Goal: Task Accomplishment & Management: Manage account settings

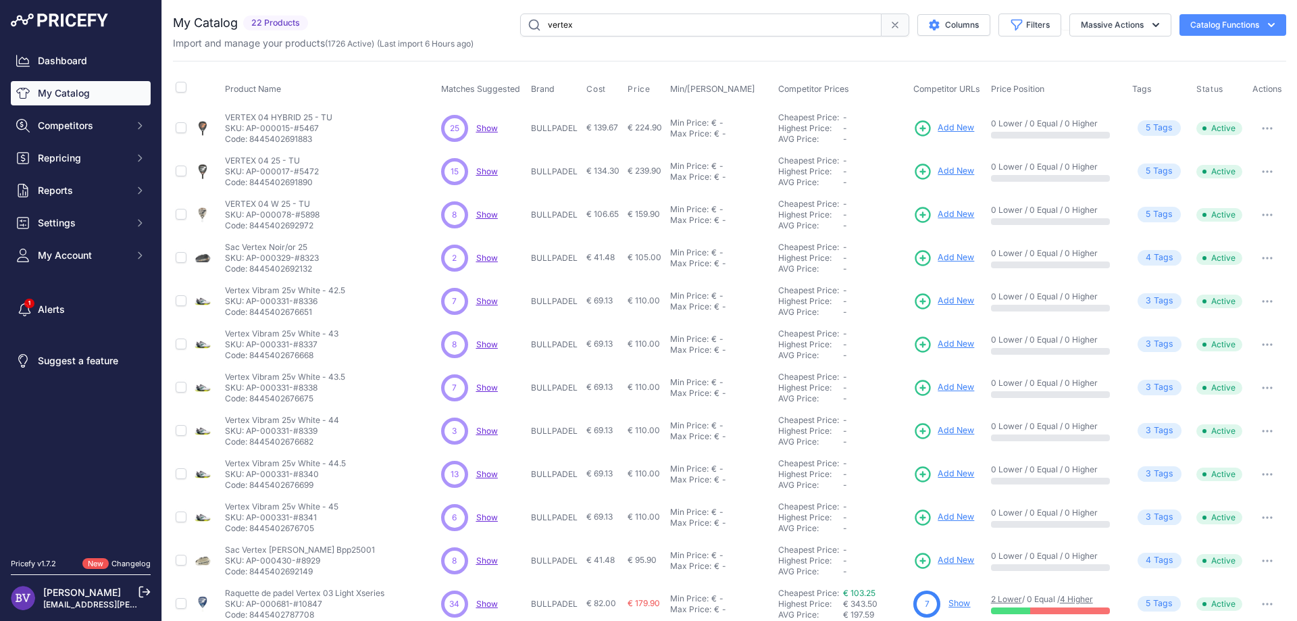
click at [78, 99] on link "My Catalog" at bounding box center [81, 93] width 140 height 24
click at [601, 28] on input "vertex" at bounding box center [700, 25] width 361 height 23
drag, startPoint x: 601, startPoint y: 28, endPoint x: 480, endPoint y: 23, distance: 121.1
click at [520, 23] on input "vertex" at bounding box center [700, 25] width 361 height 23
type input "speed one"
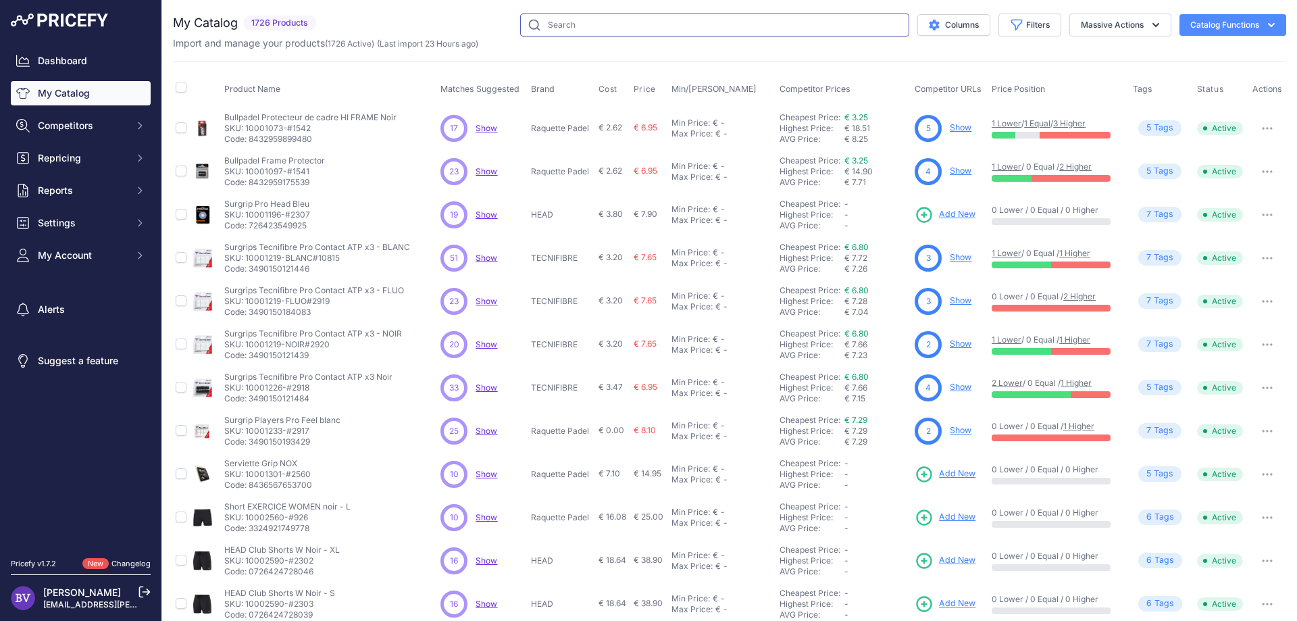
click at [568, 31] on input "text" at bounding box center [714, 25] width 389 height 23
type input "speed one"
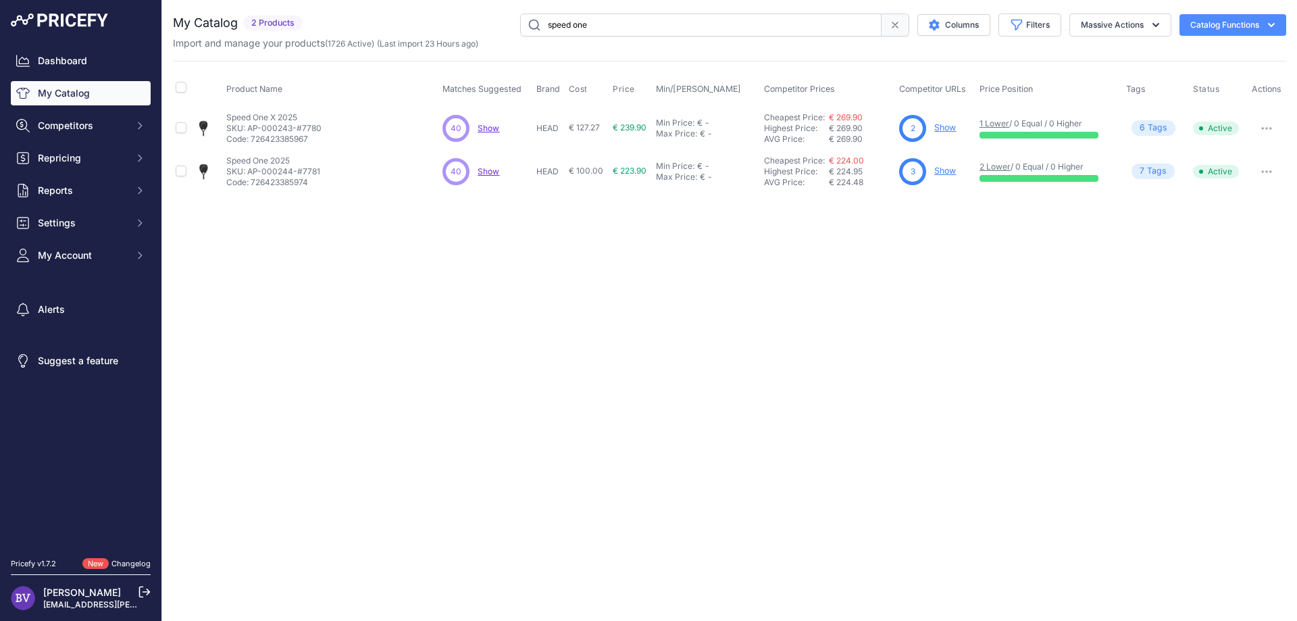
click at [488, 168] on span "Show" at bounding box center [489, 171] width 22 height 10
click at [946, 170] on link "Show" at bounding box center [945, 171] width 22 height 10
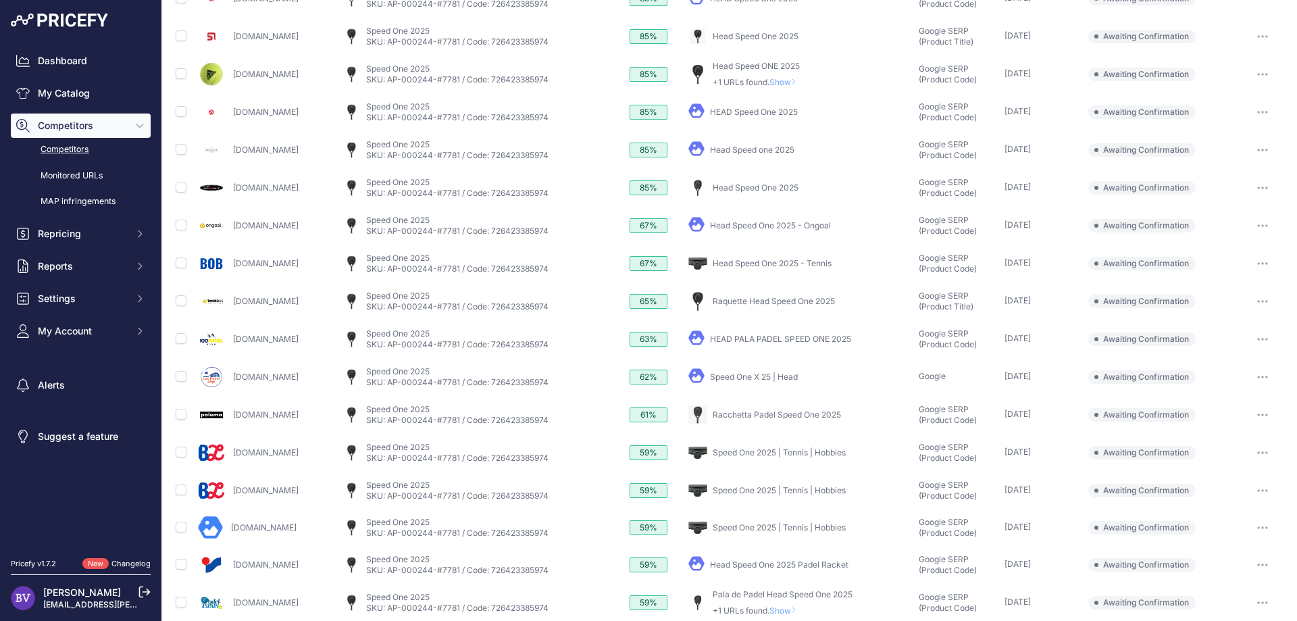
scroll to position [359, 0]
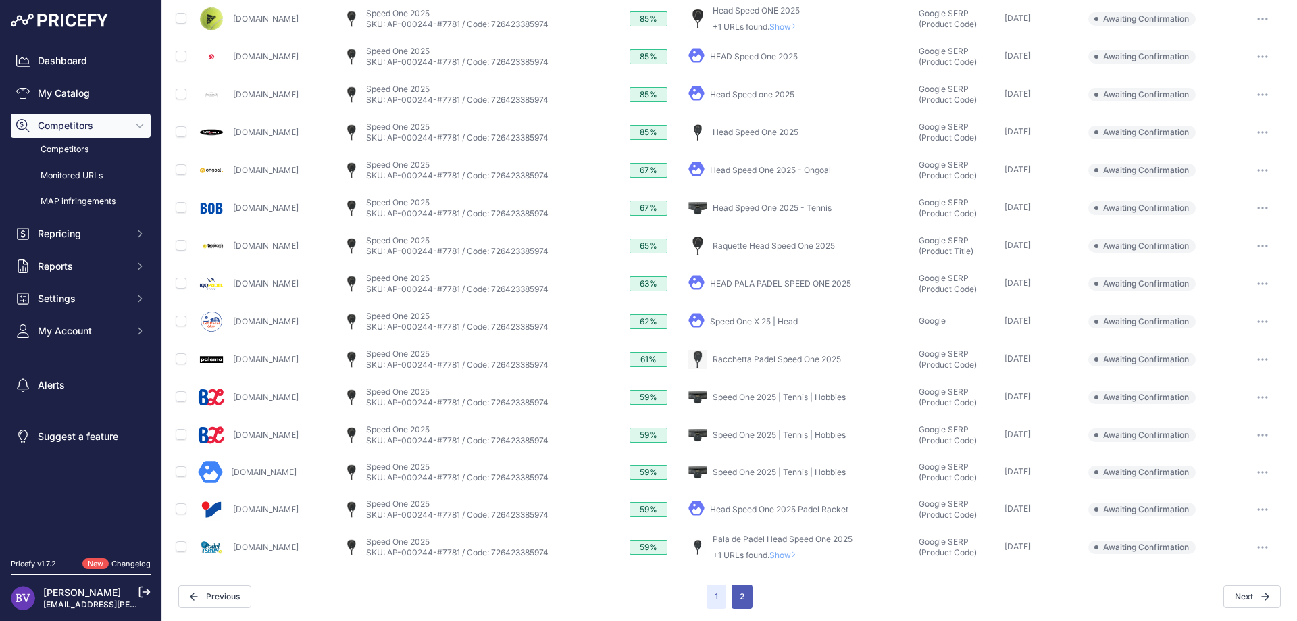
click at [742, 596] on button "2" at bounding box center [742, 596] width 21 height 24
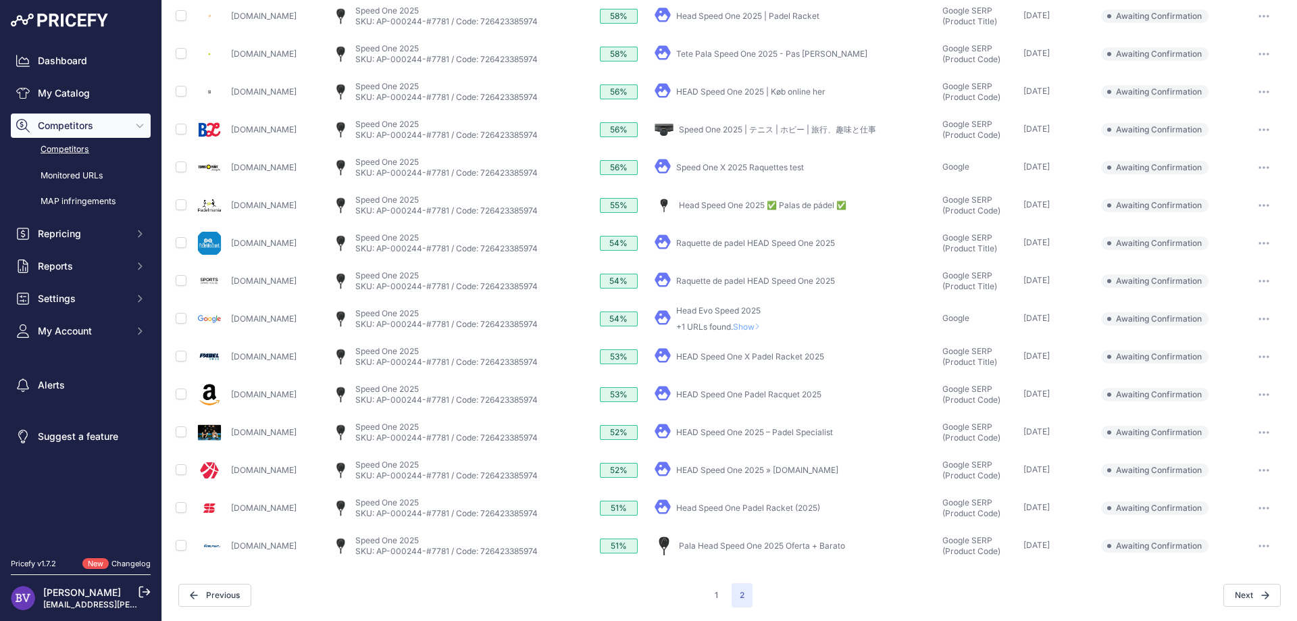
scroll to position [97, 0]
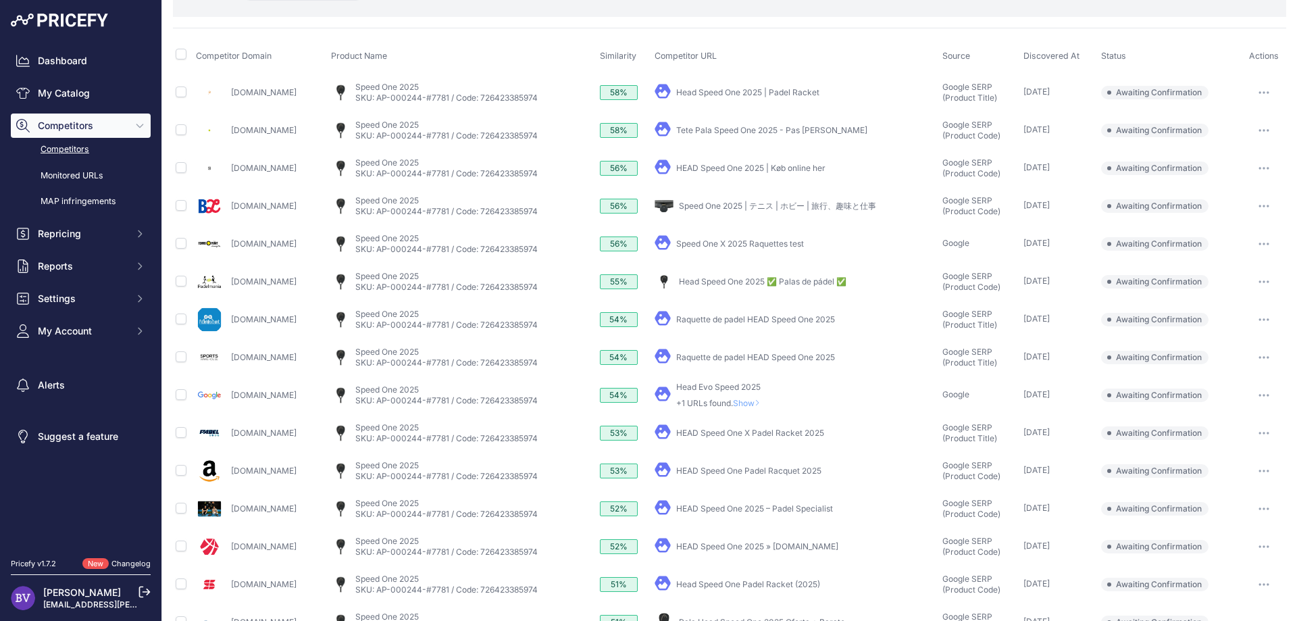
click at [786, 133] on link "Tete Pala Speed One 2025 - Pas cher" at bounding box center [771, 130] width 191 height 10
click at [1264, 124] on button "button" at bounding box center [1264, 130] width 27 height 19
click at [1239, 155] on button "Confirm match" at bounding box center [1228, 159] width 111 height 22
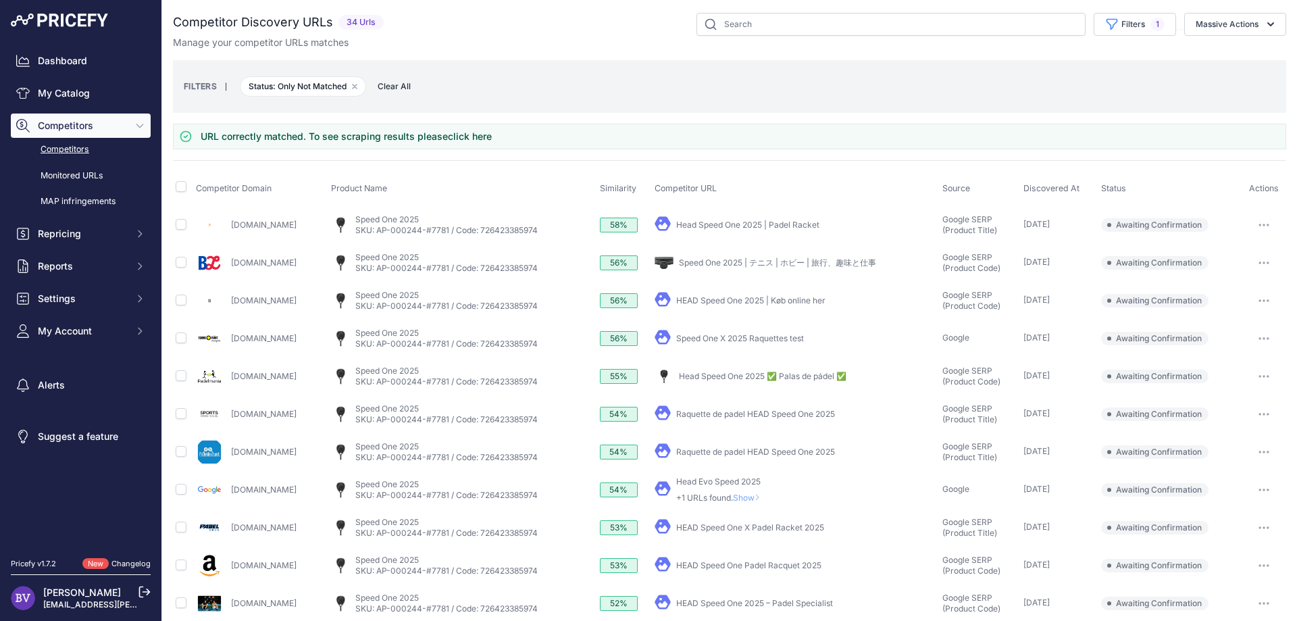
scroll to position [0, 0]
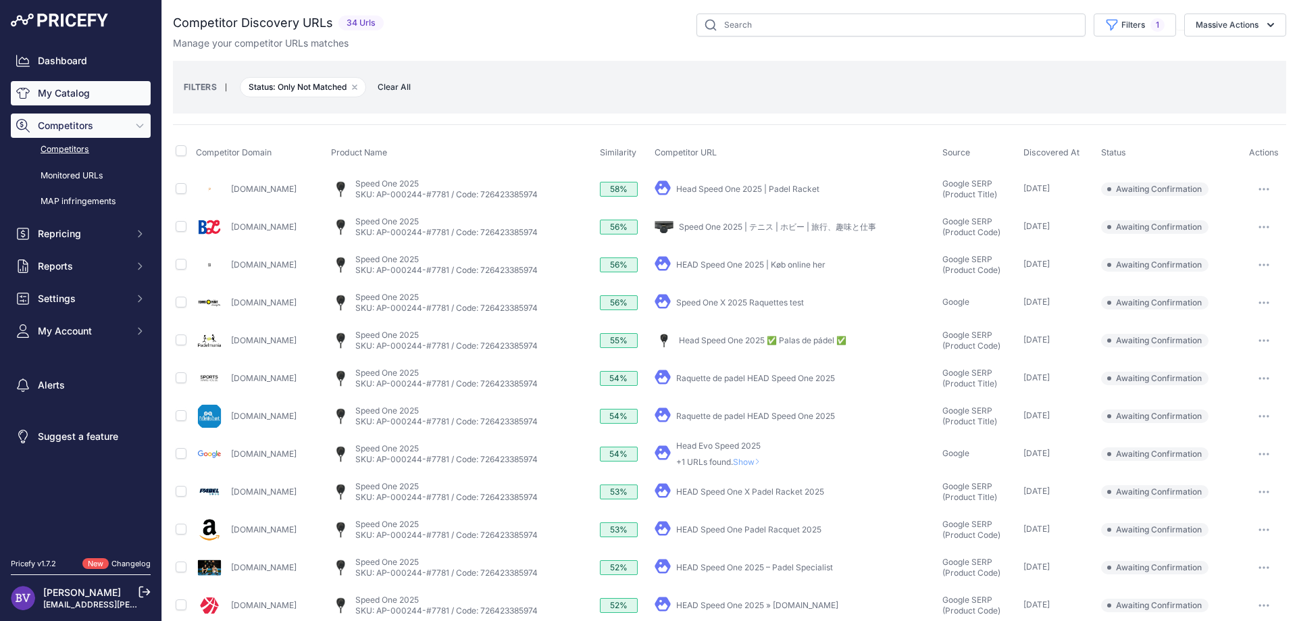
click at [63, 97] on link "My Catalog" at bounding box center [81, 93] width 140 height 24
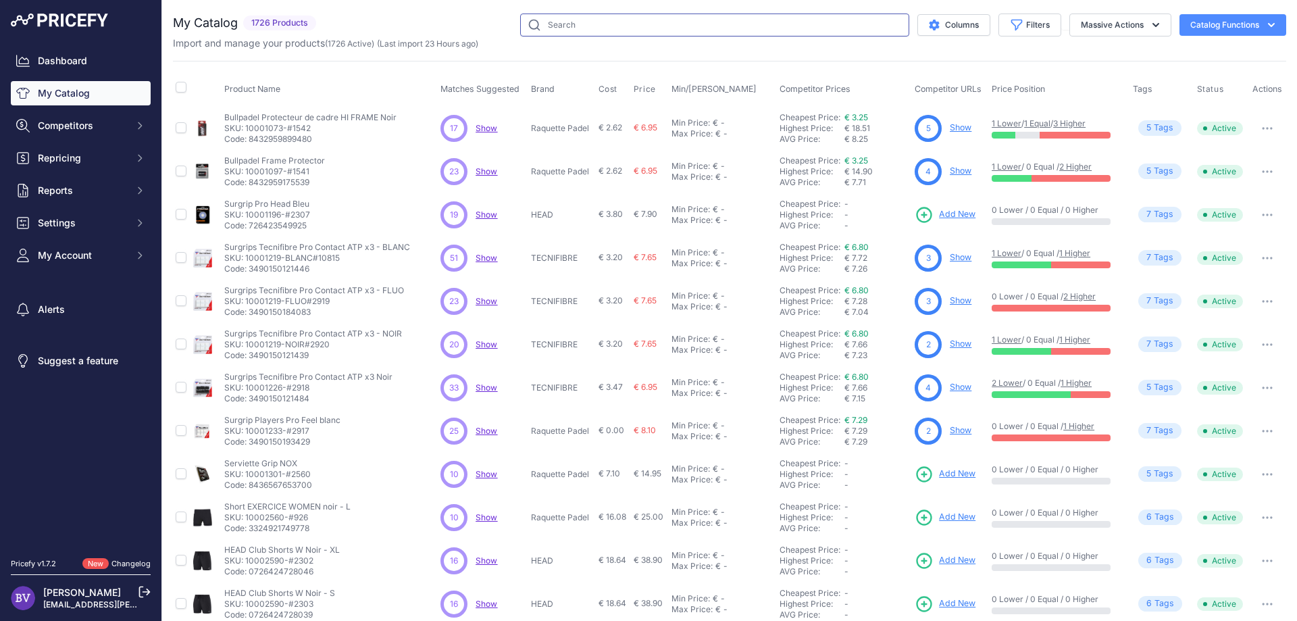
click at [780, 23] on input "text" at bounding box center [714, 25] width 389 height 23
type input "speed one"
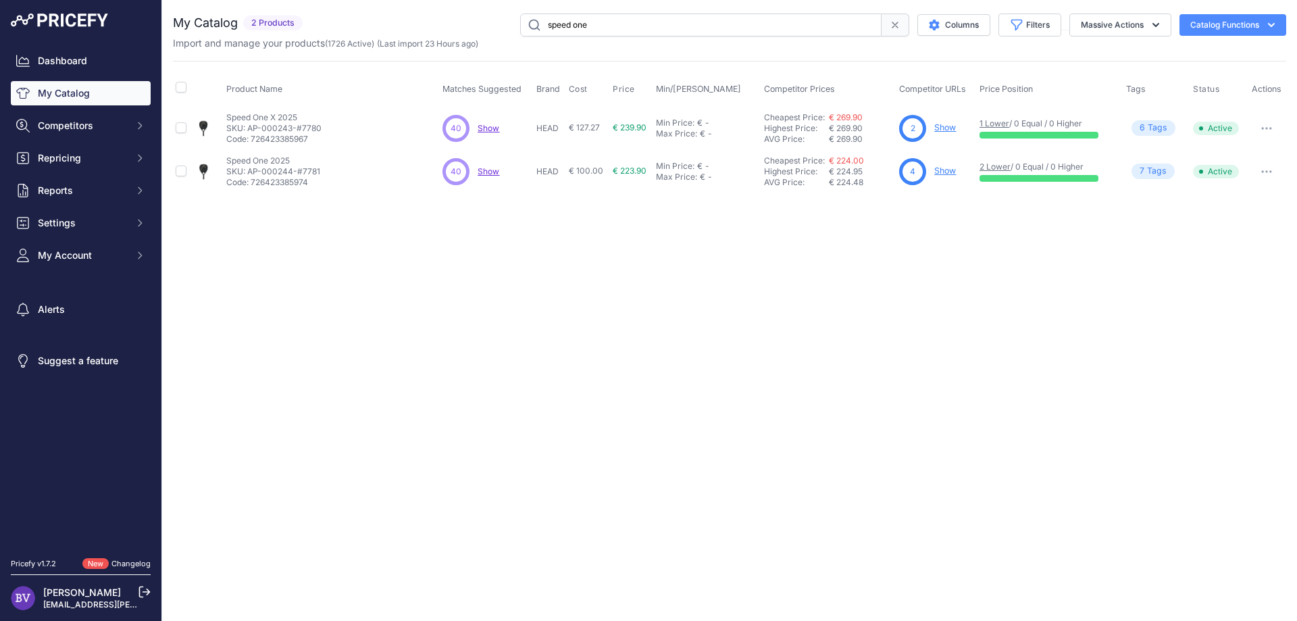
click at [943, 172] on link "Show" at bounding box center [945, 171] width 22 height 10
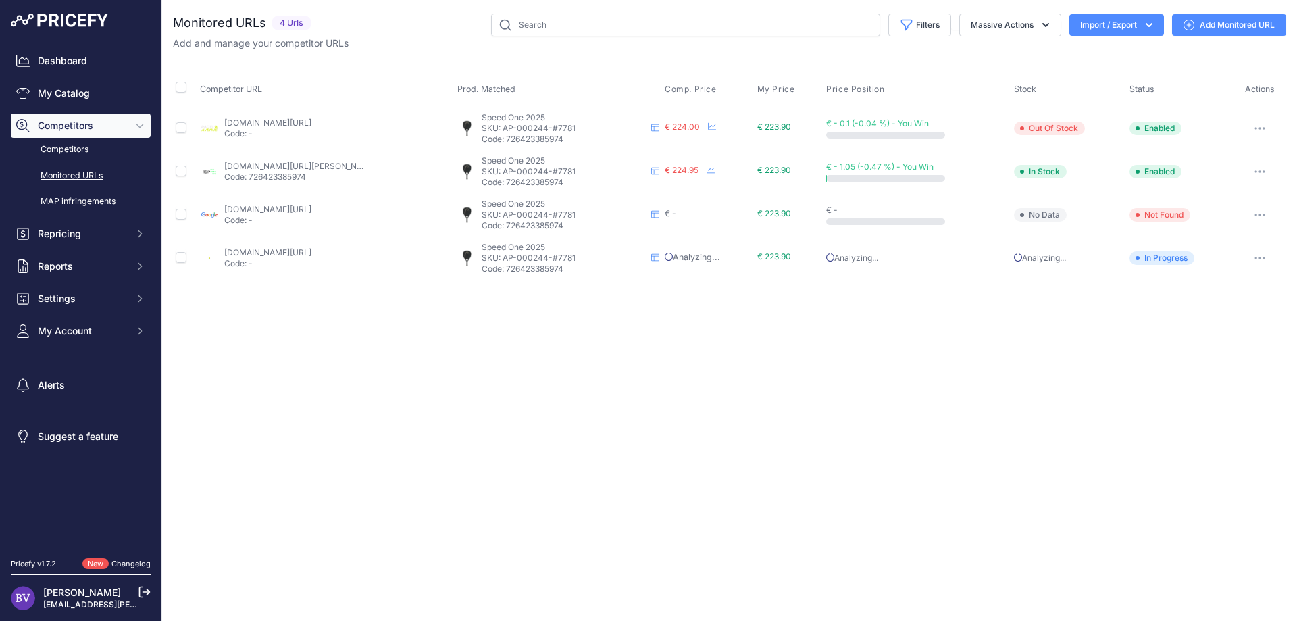
click at [1206, 26] on link "Add Monitored URL" at bounding box center [1229, 25] width 114 height 22
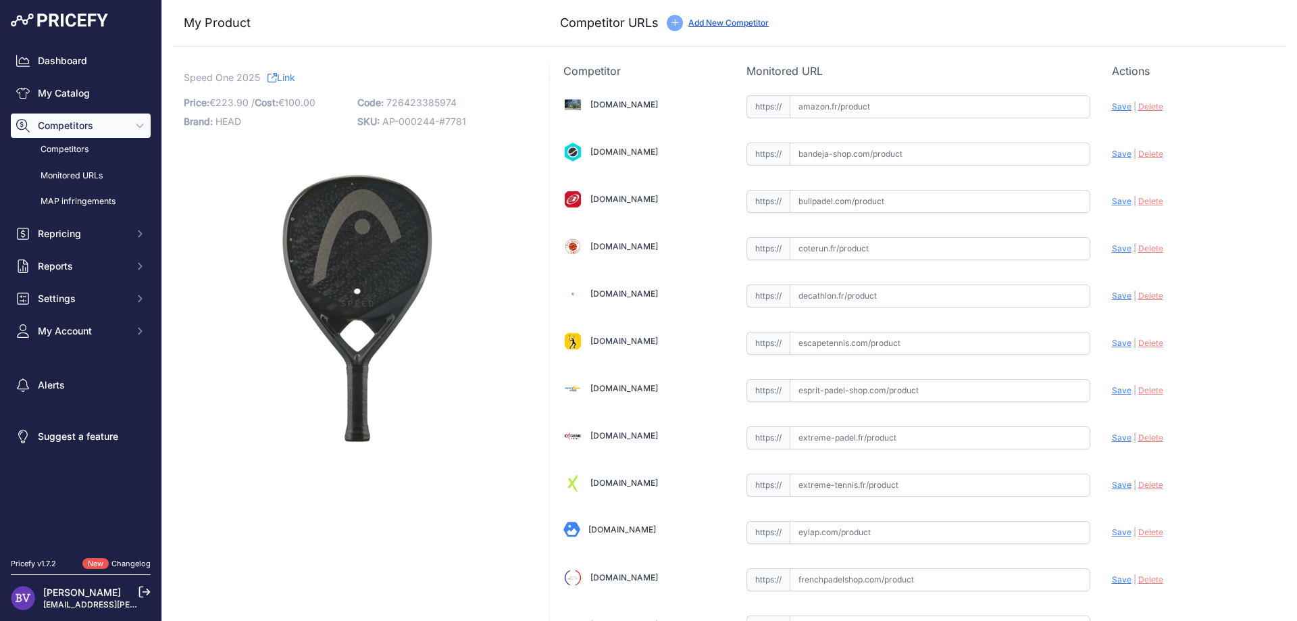
click at [849, 399] on input "text" at bounding box center [940, 390] width 301 height 23
paste input "https://esprit-padel-shop.com/products/raquette-de-padel-head-speed-one-2025?_p…"
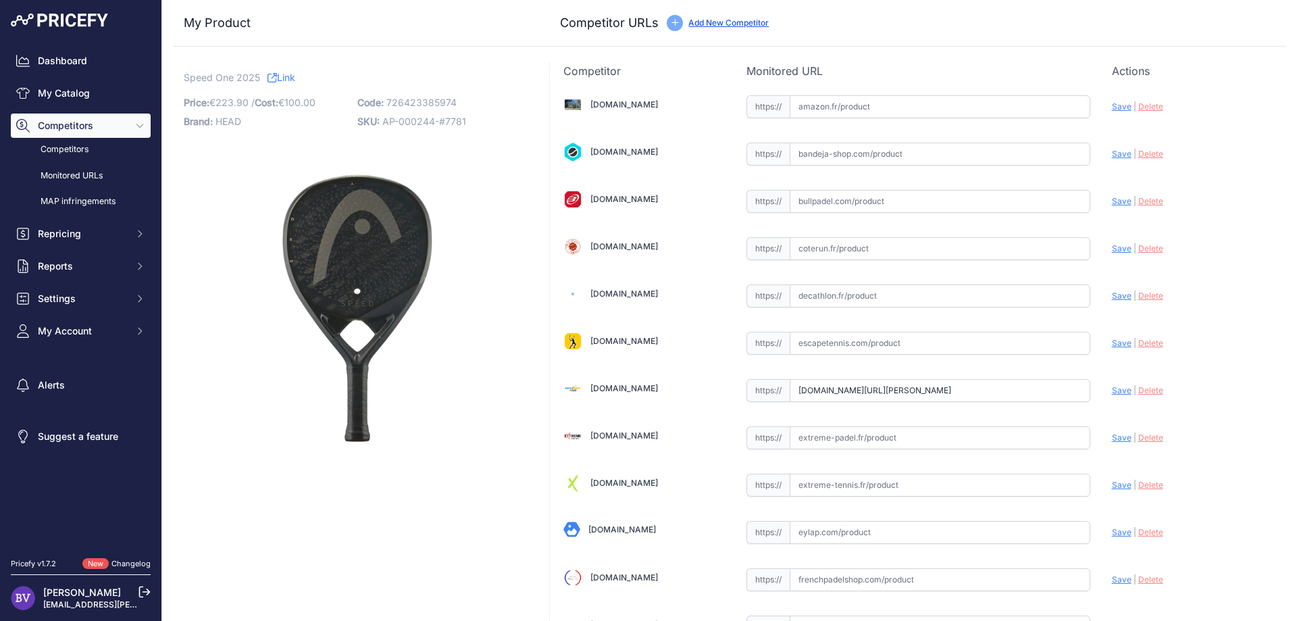
click at [1118, 383] on div "Update Profile Save | Delete Analyzing" at bounding box center [1192, 386] width 161 height 21
click at [1119, 386] on span "Save" at bounding box center [1122, 390] width 20 height 10
type input "https://esprit-padel-shop.com/products/raquette-de-padel-head-speed-one-2025?_p…"
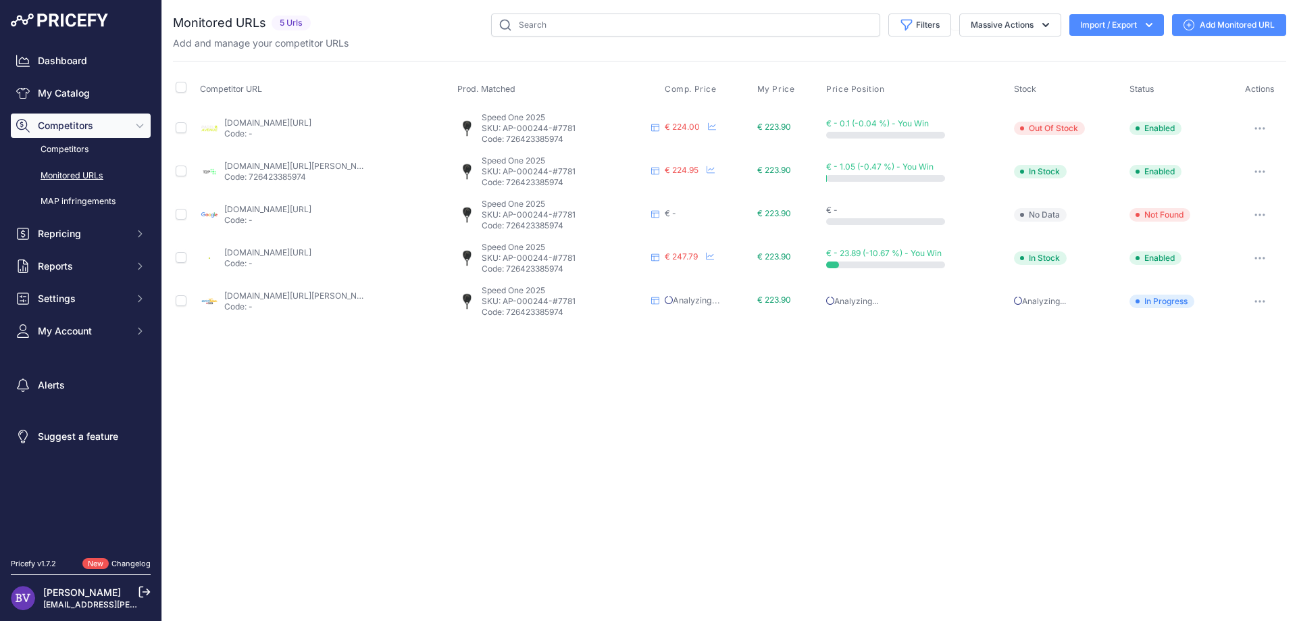
click at [1225, 26] on link "Add Monitored URL" at bounding box center [1229, 25] width 114 height 22
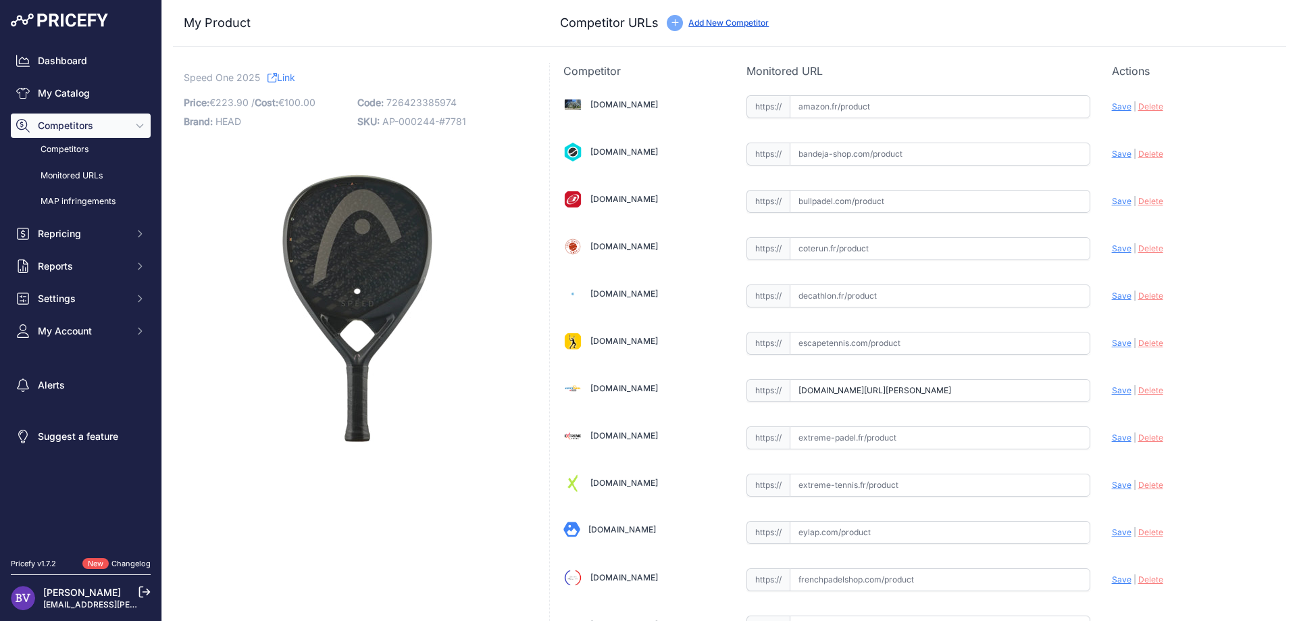
click at [857, 574] on input "text" at bounding box center [940, 579] width 301 height 23
paste input "[URL][DOMAIN_NAME][PERSON_NAME]"
click at [1246, 576] on div "Update Profile Save | [GEOGRAPHIC_DATA] Analyzing" at bounding box center [1192, 576] width 161 height 21
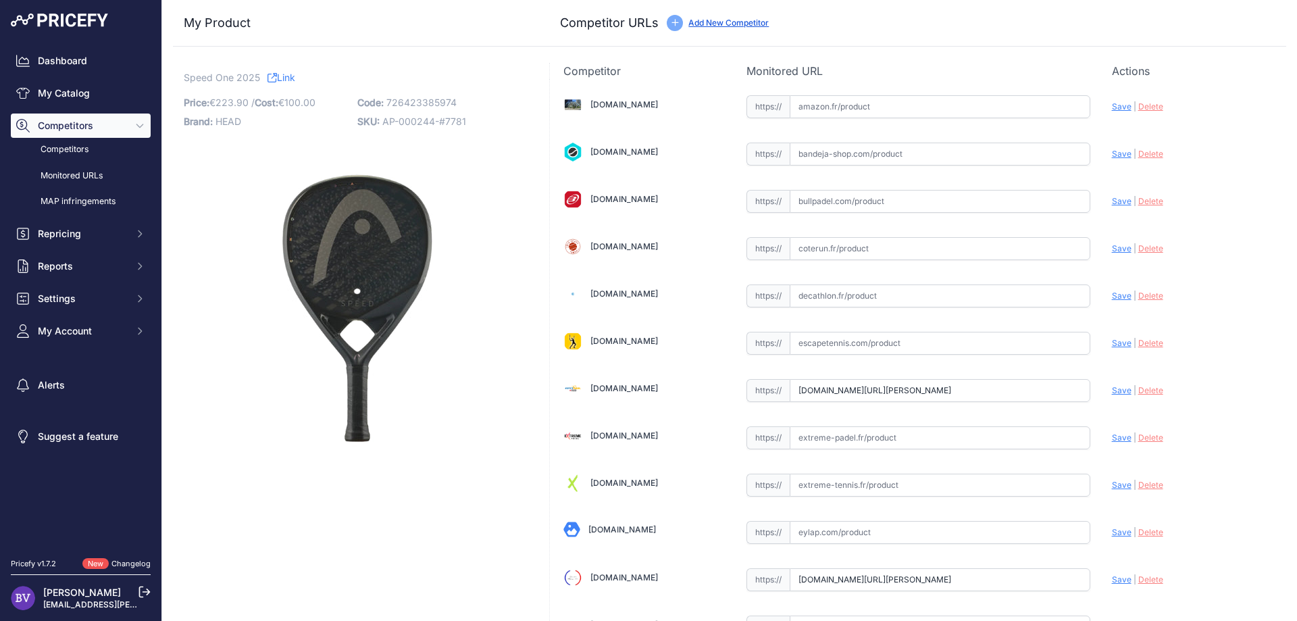
click at [1122, 583] on span "Save" at bounding box center [1122, 579] width 20 height 10
type input "[URL][DOMAIN_NAME][PERSON_NAME]"
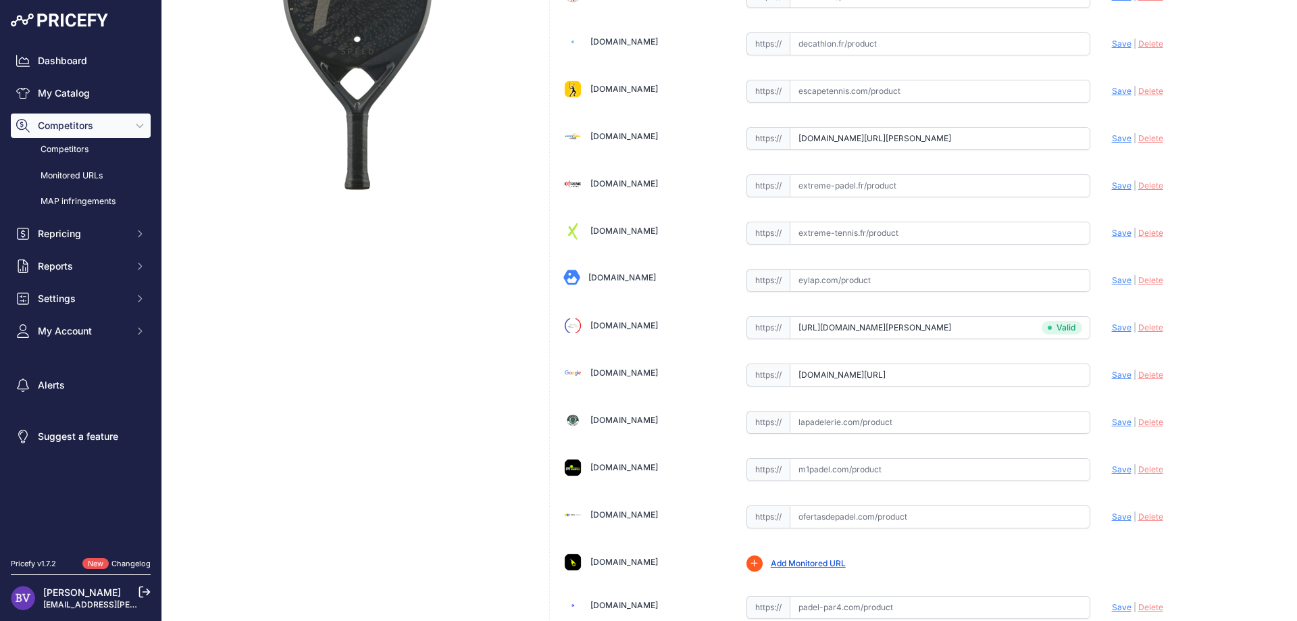
scroll to position [251, 0]
click at [843, 188] on input "text" at bounding box center [940, 187] width 301 height 23
paste input "[URL][DOMAIN_NAME][PERSON_NAME]"
click at [1119, 186] on span "Save" at bounding box center [1122, 187] width 20 height 10
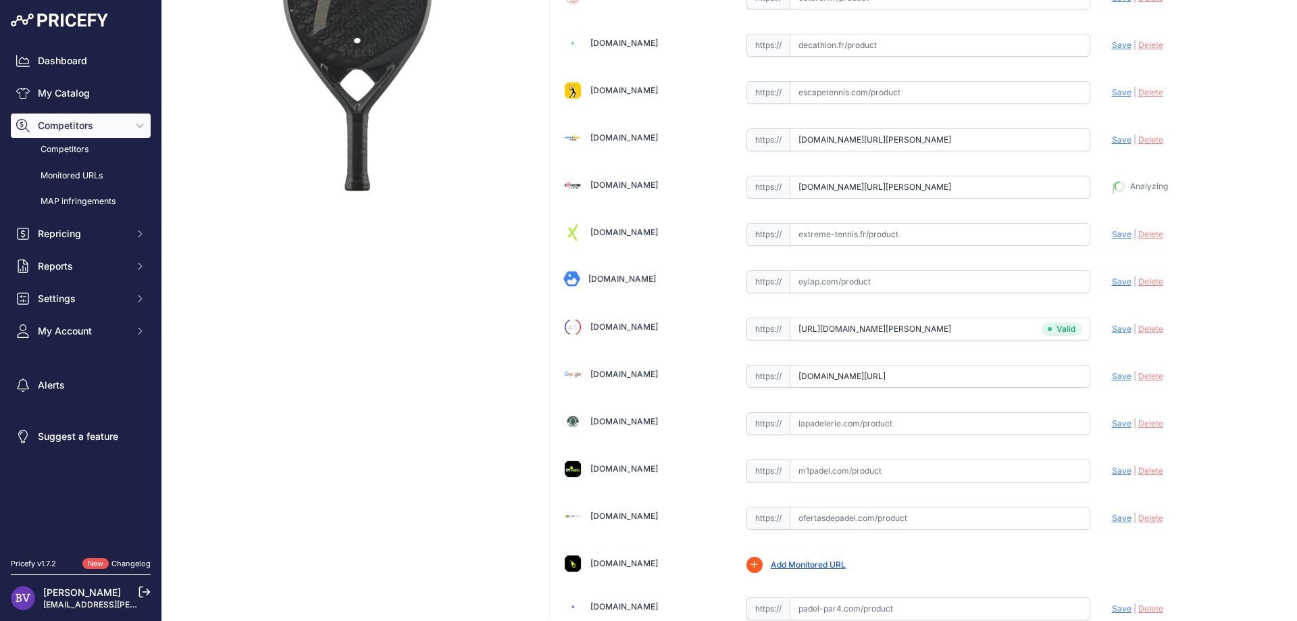
type input "[URL][DOMAIN_NAME][PERSON_NAME]"
click at [818, 522] on input "text" at bounding box center [940, 518] width 301 height 23
paste input "[URL][DOMAIN_NAME][PERSON_NAME]"
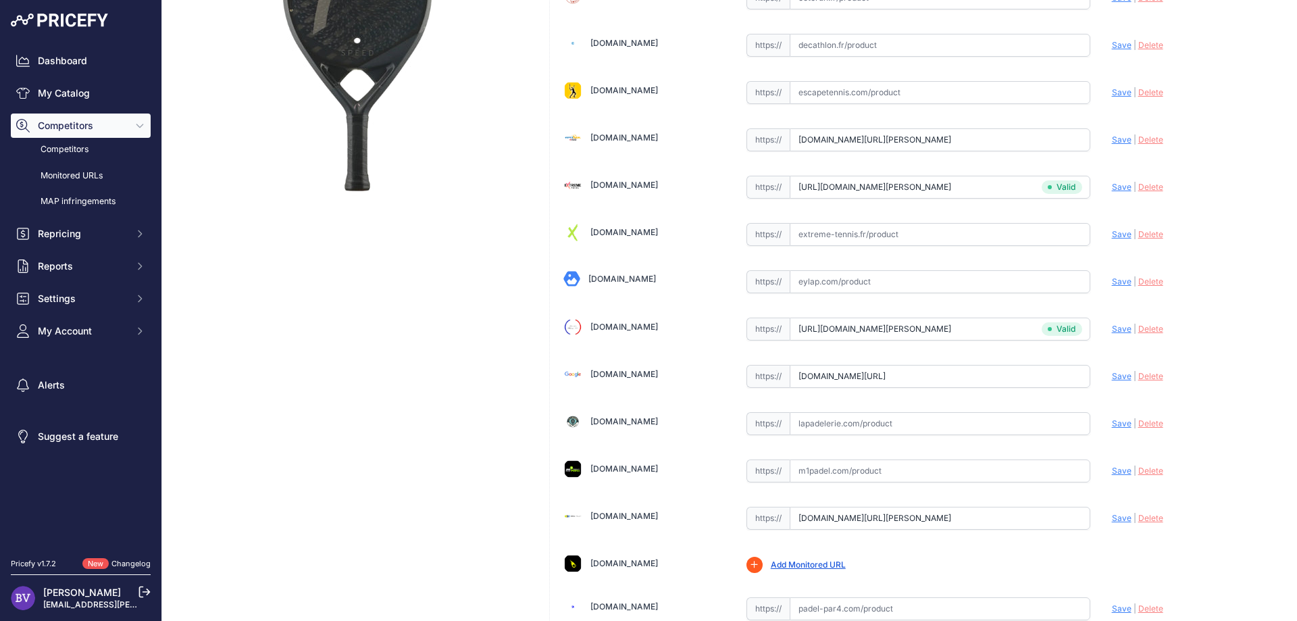
click at [1125, 516] on span "Save" at bounding box center [1122, 518] width 20 height 10
type input "[URL][DOMAIN_NAME][PERSON_NAME]"
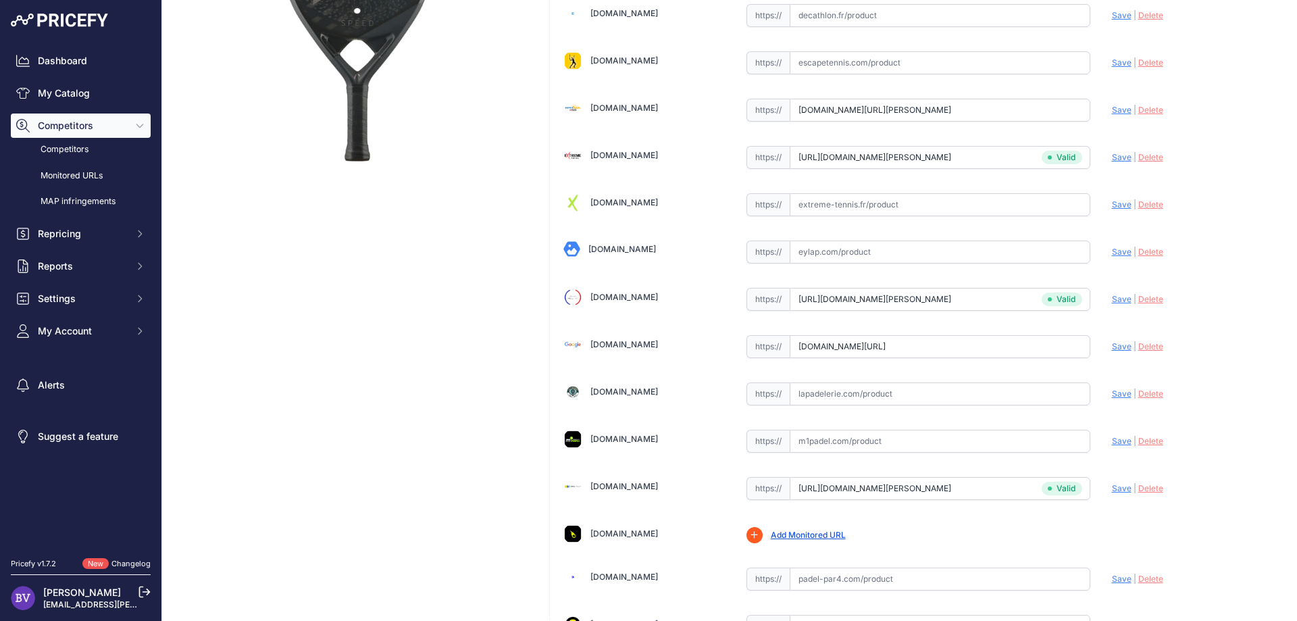
scroll to position [251, 0]
